Goal: Find specific page/section: Find specific page/section

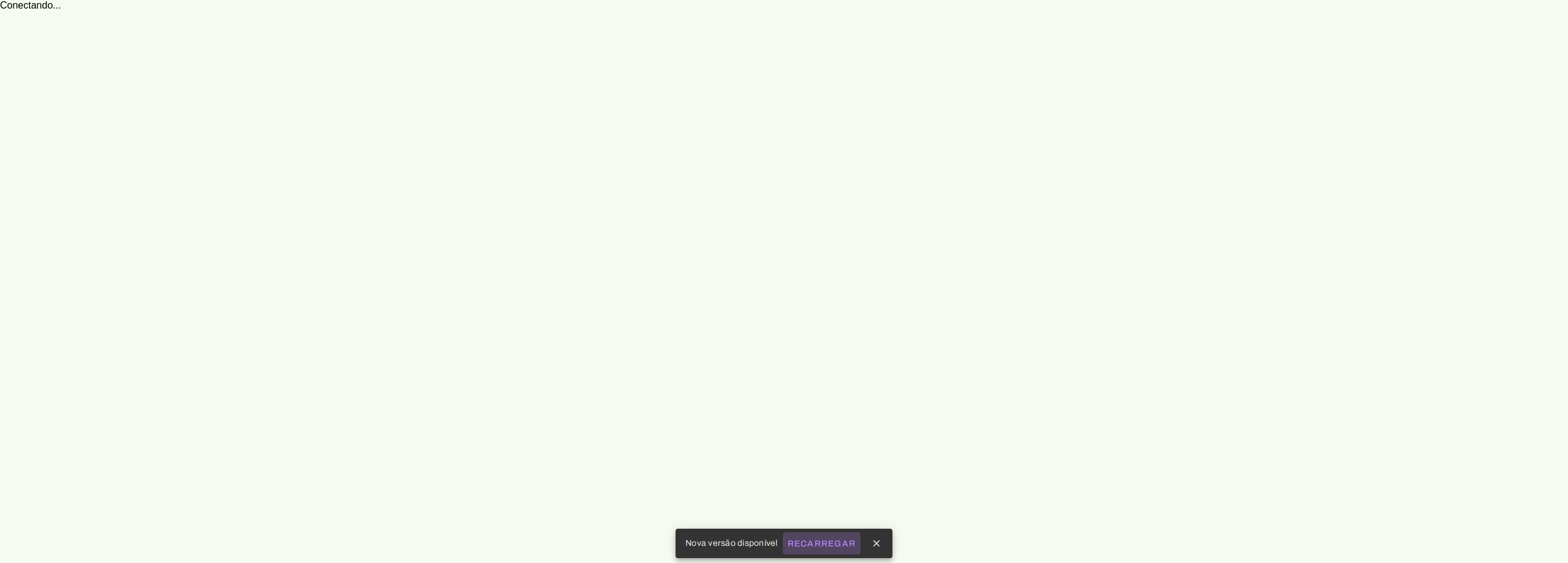
click at [0, 0] on slot "Recarregar" at bounding box center [0, 0] width 0 height 0
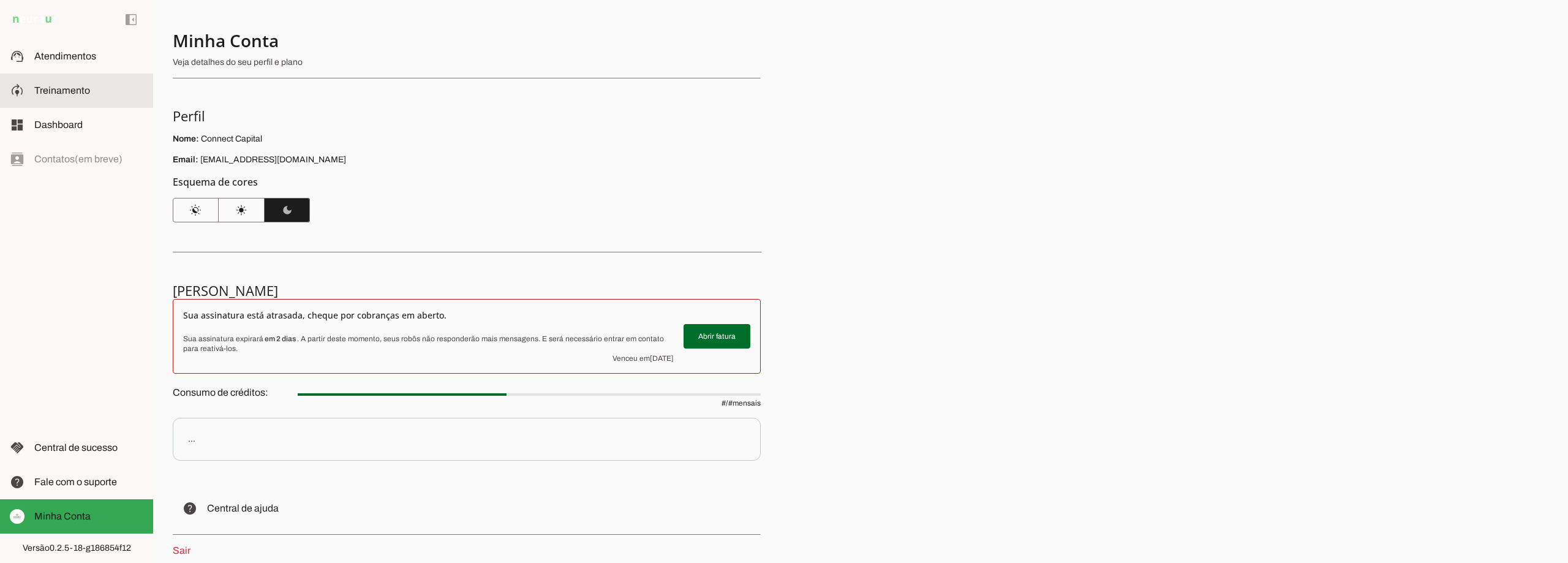
click at [65, 89] on span "Treinamento" at bounding box center [62, 90] width 55 height 10
